Goal: Use online tool/utility: Utilize a website feature to perform a specific function

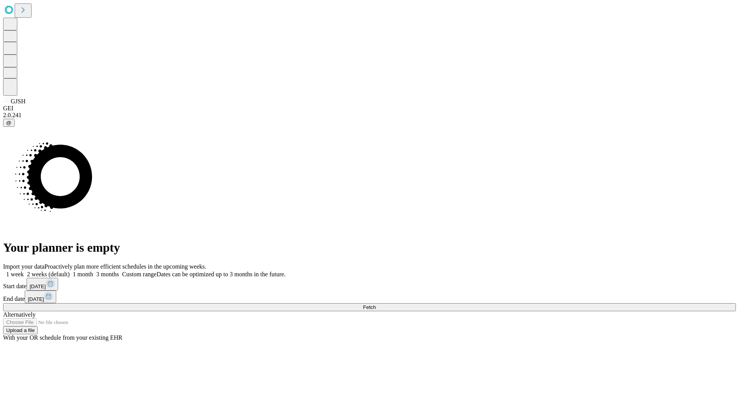
click at [375, 305] on span "Fetch" at bounding box center [369, 308] width 13 height 6
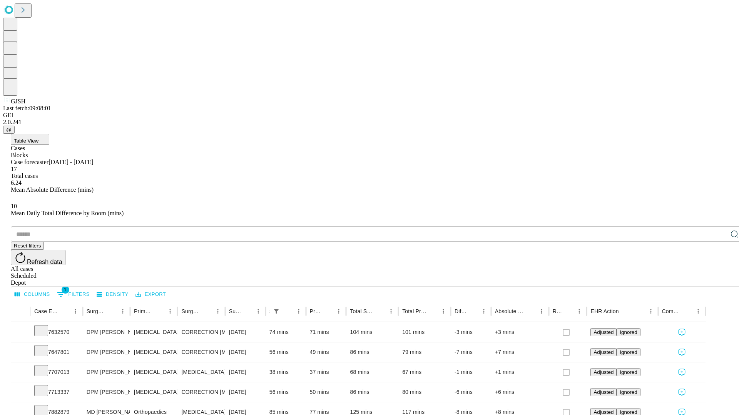
click at [38, 138] on span "Table View" at bounding box center [26, 141] width 25 height 6
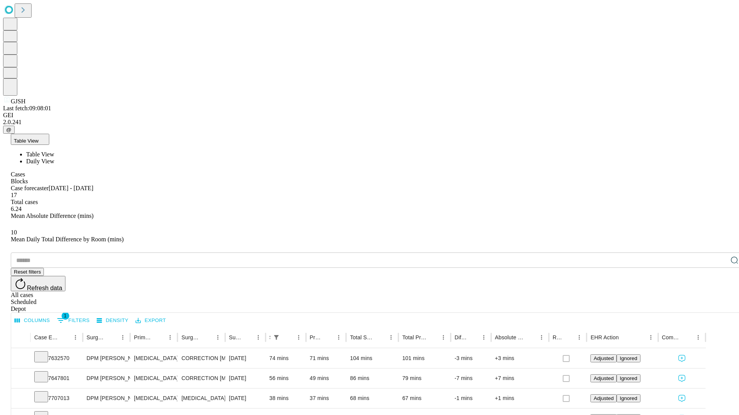
click at [54, 158] on span "Daily View" at bounding box center [40, 161] width 28 height 7
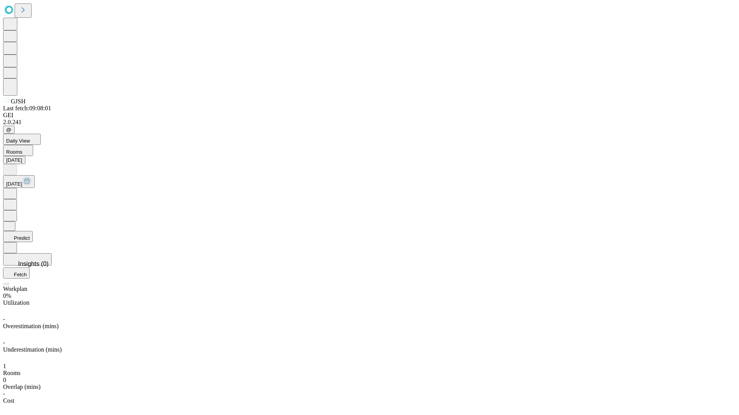
click at [33, 231] on button "Predict" at bounding box center [18, 236] width 30 height 11
